Goal: Information Seeking & Learning: Learn about a topic

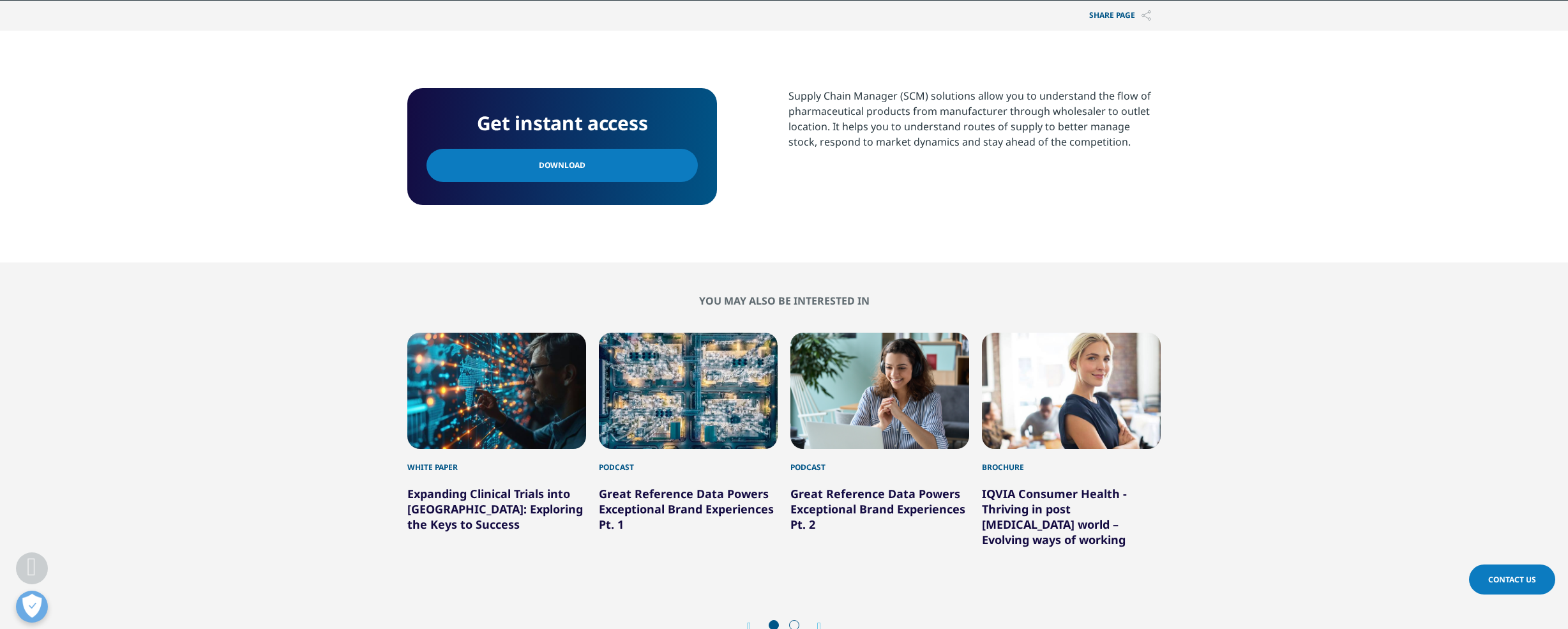
scroll to position [616, 0]
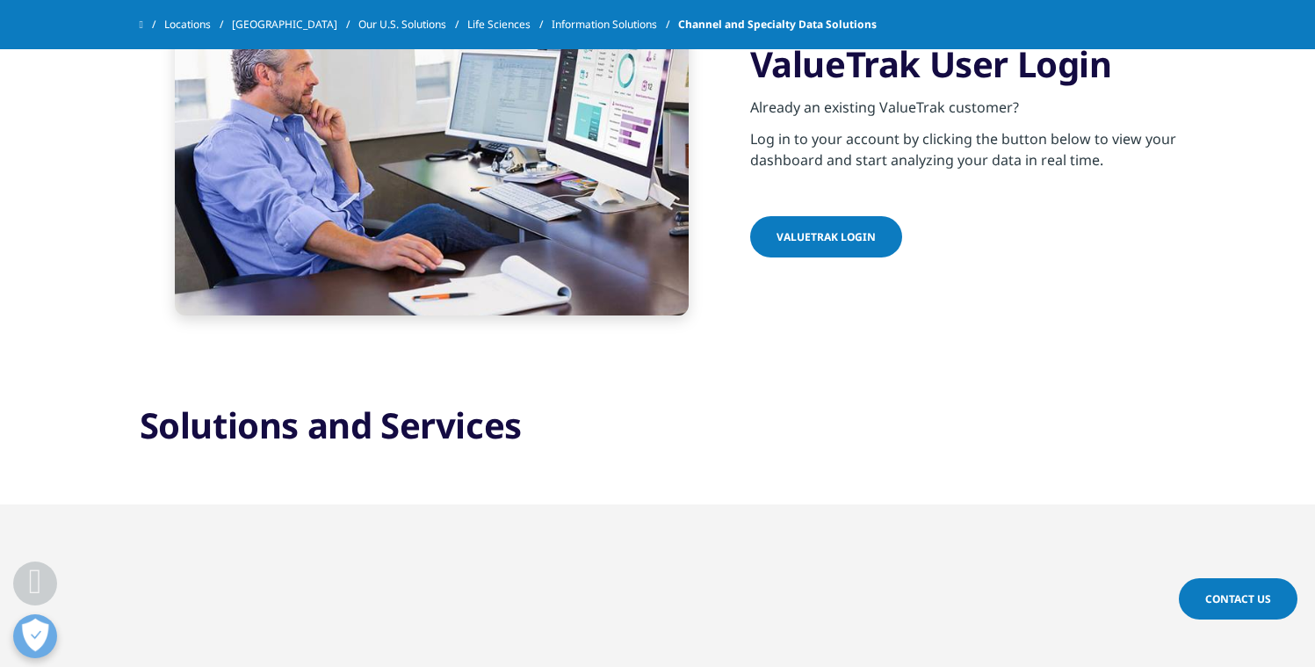
scroll to position [780, 0]
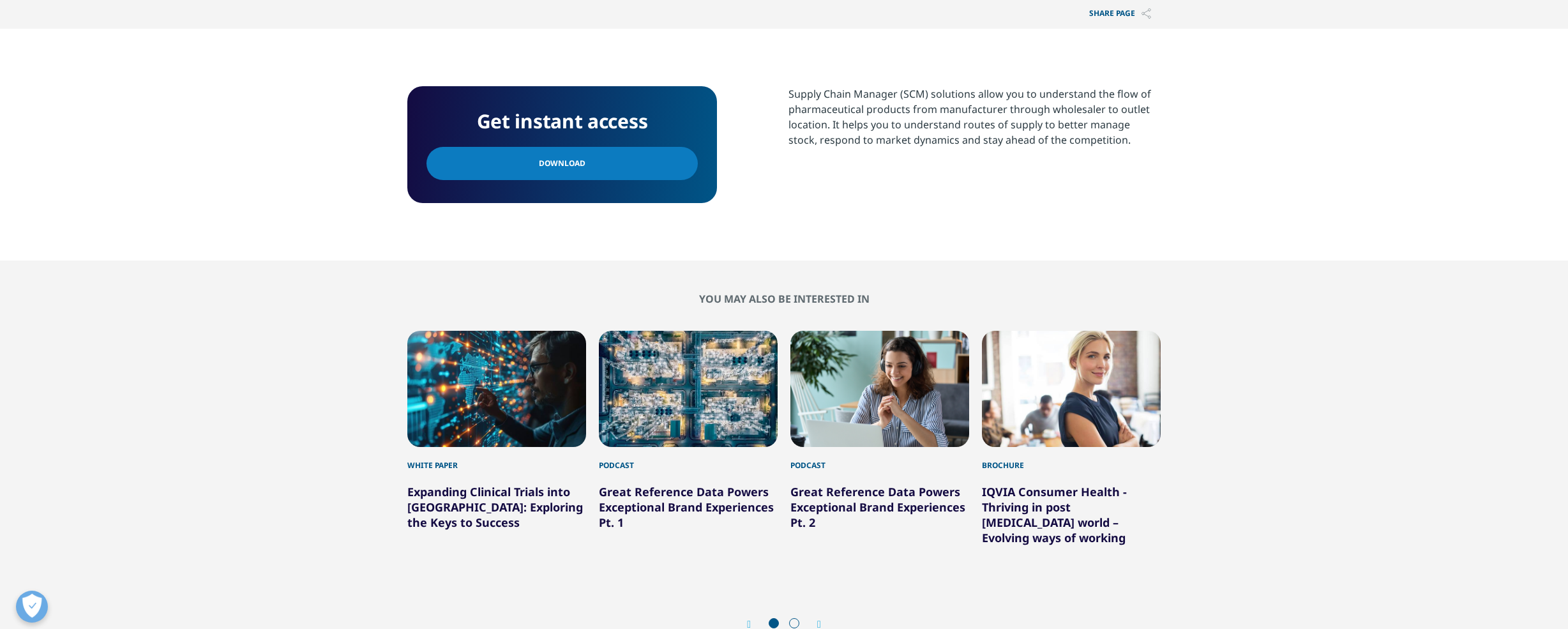
scroll to position [117, 753]
click at [902, 223] on section "Get instant access Download Supply Chain Manager (SCM) solutions allow you to u…" at bounding box center [784, 145] width 1568 height 232
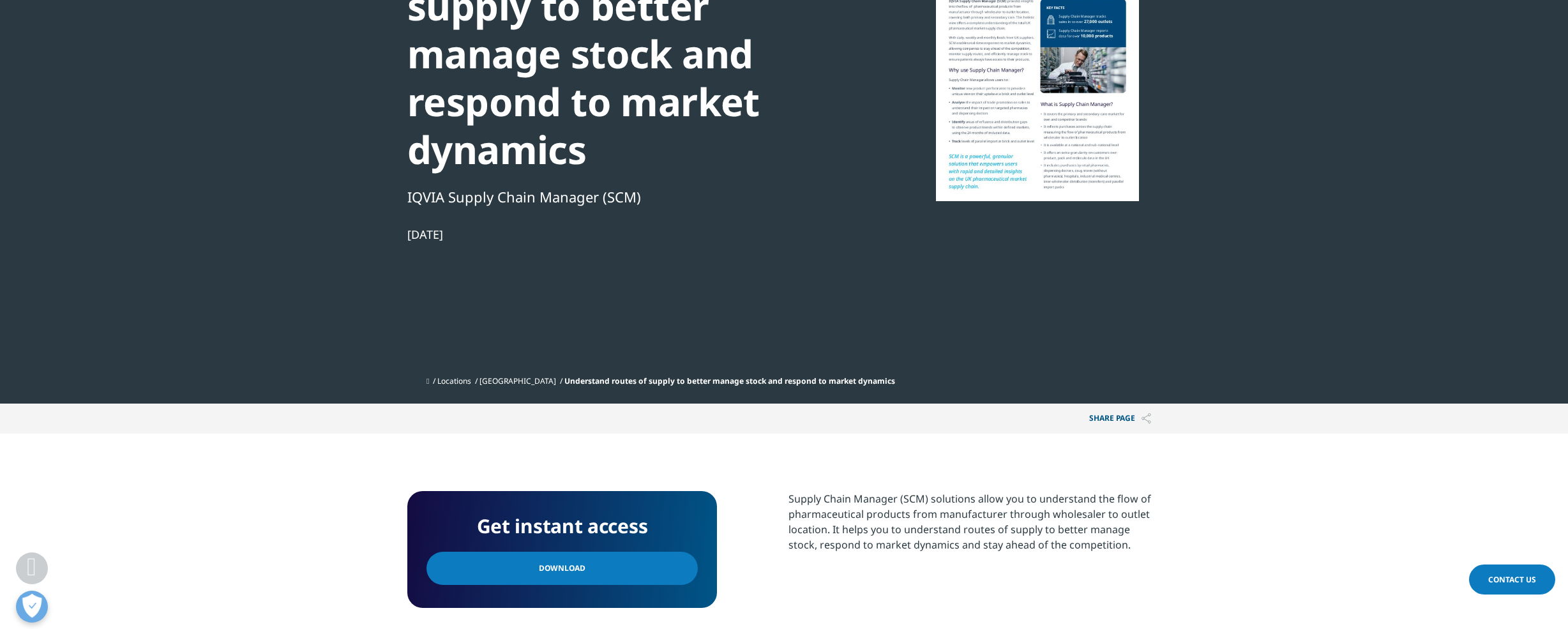
scroll to position [0, 0]
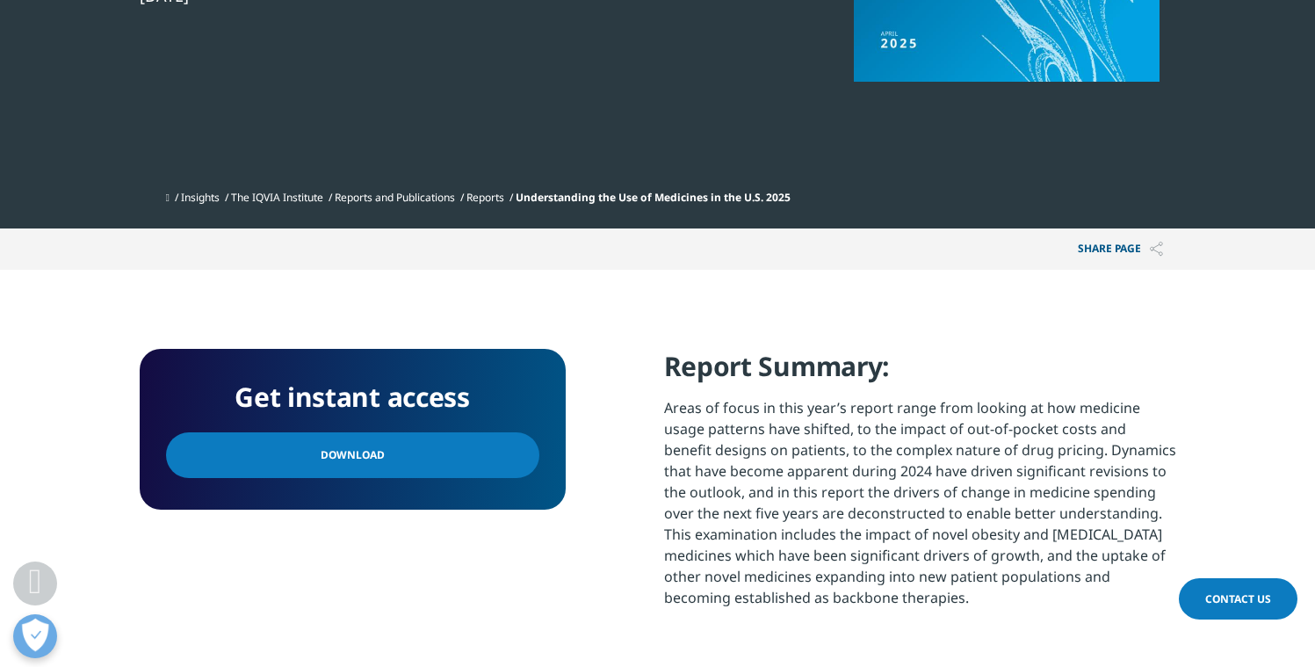
scroll to position [500, 0]
